Goal: Task Accomplishment & Management: Complete application form

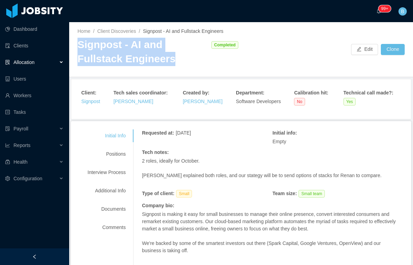
click at [117, 155] on div "Positions" at bounding box center [106, 154] width 55 height 13
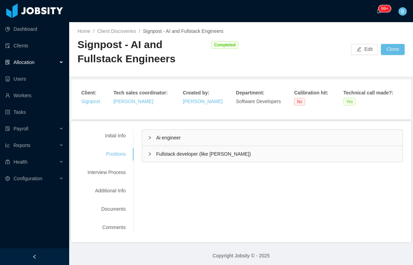
click at [191, 138] on div "Ai engineer" at bounding box center [272, 138] width 261 height 16
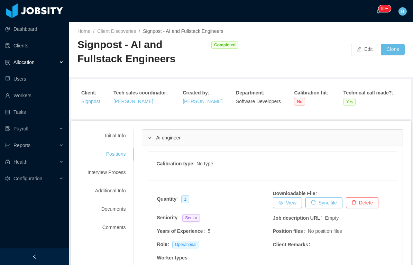
click at [250, 133] on div "Ai engineer" at bounding box center [272, 138] width 261 height 16
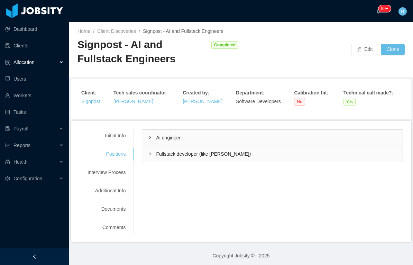
click at [218, 153] on span "Fullstack developer (like renan)" at bounding box center [203, 154] width 95 height 6
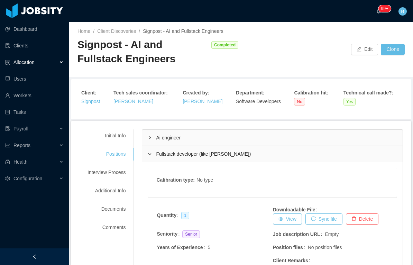
click at [252, 144] on div "Ai engineer" at bounding box center [272, 138] width 261 height 16
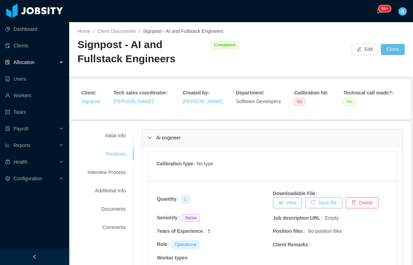
click at [114, 138] on div "Initial Info" at bounding box center [106, 135] width 55 height 13
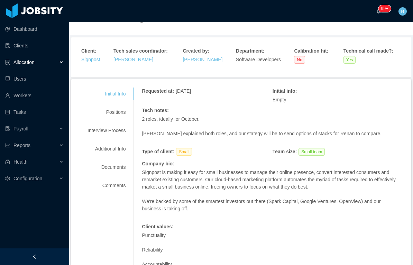
scroll to position [41, 0]
click at [112, 113] on div "Positions" at bounding box center [106, 113] width 55 height 13
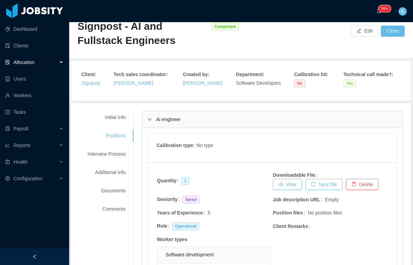
scroll to position [20, 0]
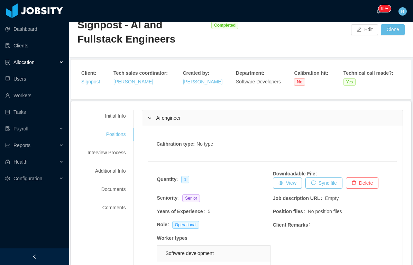
click at [120, 172] on div "Additional Info" at bounding box center [106, 171] width 55 height 13
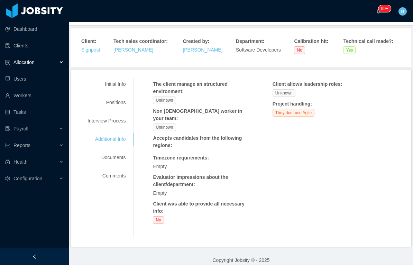
scroll to position [51, 0]
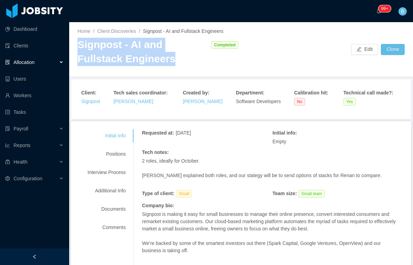
click at [50, 62] on div "Allocation" at bounding box center [34, 62] width 69 height 14
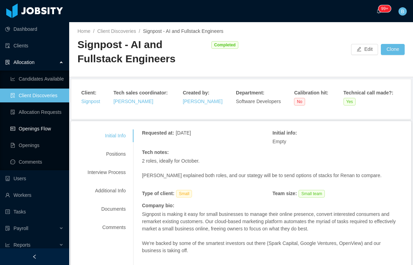
click at [48, 129] on link "Openings Flow" at bounding box center [36, 129] width 53 height 14
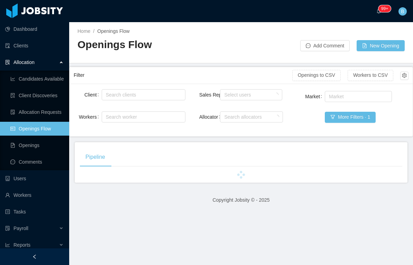
click at [388, 48] on button "New Opening" at bounding box center [381, 45] width 48 height 11
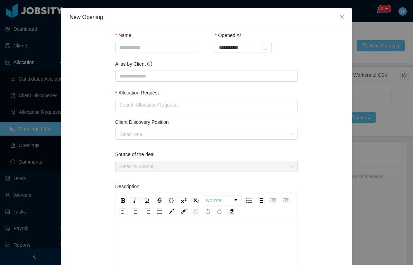
click at [344, 20] on span "Close" at bounding box center [342, 17] width 19 height 19
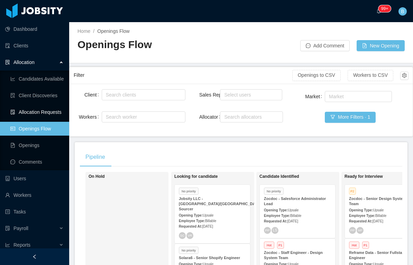
click at [47, 112] on link "Allocation Requests" at bounding box center [36, 112] width 53 height 14
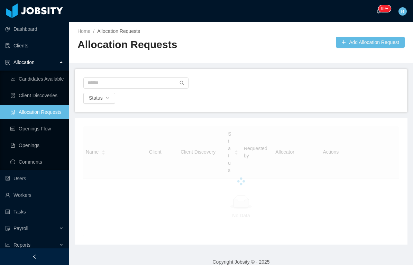
click at [381, 43] on button "Add Allocation Request" at bounding box center [370, 42] width 69 height 11
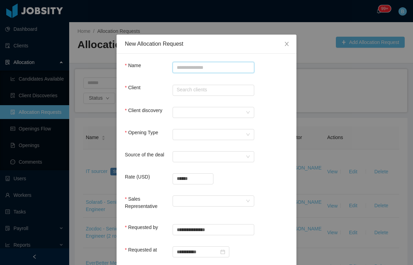
click at [201, 66] on input "Name" at bounding box center [214, 67] width 82 height 11
click at [200, 66] on input "Name" at bounding box center [214, 67] width 82 height 11
paste input "**********"
type input "**********"
click at [208, 91] on input "text" at bounding box center [214, 90] width 82 height 11
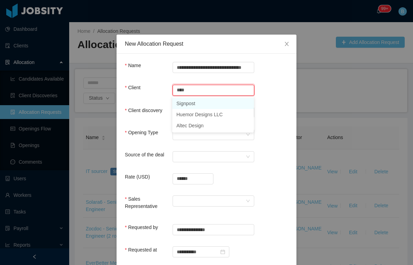
click at [201, 101] on li "Signpost" at bounding box center [213, 103] width 82 height 11
type input "********"
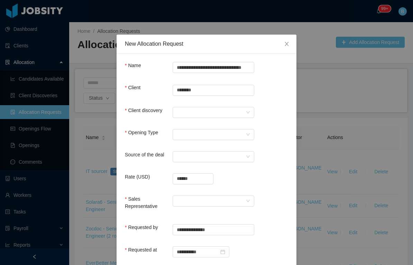
click at [276, 90] on div "Client Search clients ******** Signpost" at bounding box center [206, 91] width 163 height 15
click at [227, 112] on div at bounding box center [211, 112] width 69 height 10
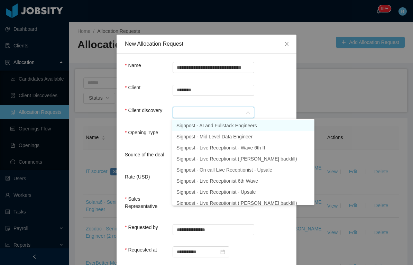
click at [249, 124] on li "Signpost - AI and Fullstack Engineers" at bounding box center [243, 125] width 142 height 11
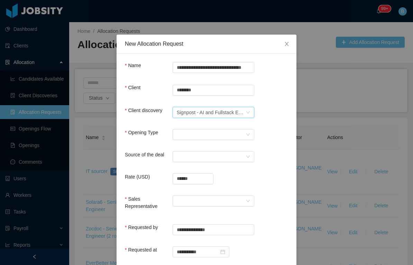
click at [230, 137] on div "Select Opening Type" at bounding box center [211, 134] width 69 height 10
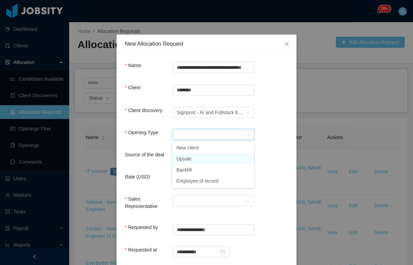
click at [206, 158] on li "Upsale" at bounding box center [213, 158] width 82 height 11
click at [218, 156] on div "Select a Source" at bounding box center [211, 157] width 69 height 10
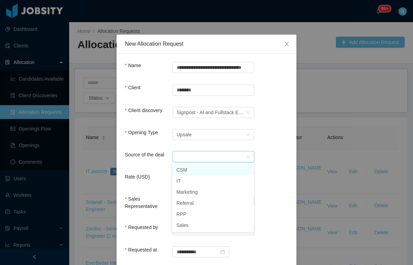
click at [209, 170] on li "CSM" at bounding box center [213, 169] width 82 height 11
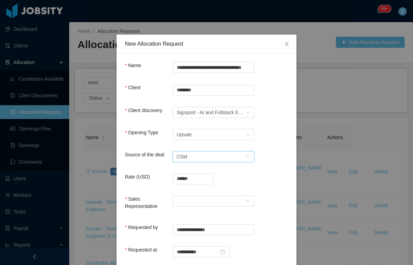
click at [205, 180] on input "******" at bounding box center [193, 179] width 40 height 10
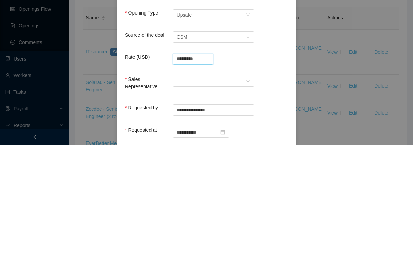
click at [200, 174] on input "*********" at bounding box center [193, 179] width 40 height 10
click at [182, 174] on input "*******" at bounding box center [193, 179] width 40 height 10
click at [247, 199] on icon "icon: down" at bounding box center [248, 201] width 4 height 4
type input "**********"
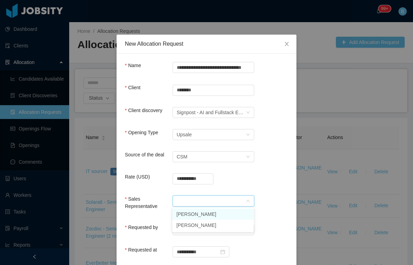
click at [223, 216] on li "[PERSON_NAME]" at bounding box center [213, 214] width 82 height 11
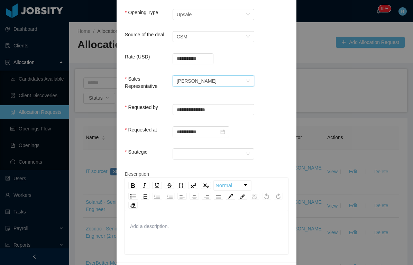
scroll to position [121, 0]
click at [235, 156] on div at bounding box center [211, 153] width 69 height 10
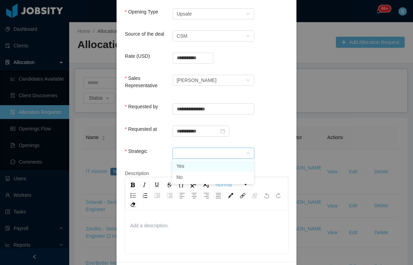
click at [208, 180] on li "No" at bounding box center [213, 177] width 82 height 11
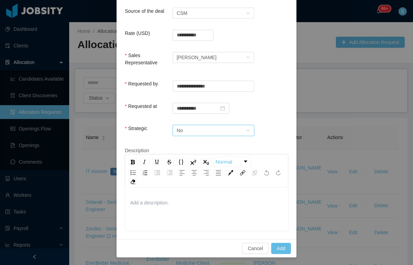
scroll to position [143, 0]
click at [286, 248] on button "Add" at bounding box center [281, 248] width 20 height 11
